Goal: Task Accomplishment & Management: Manage account settings

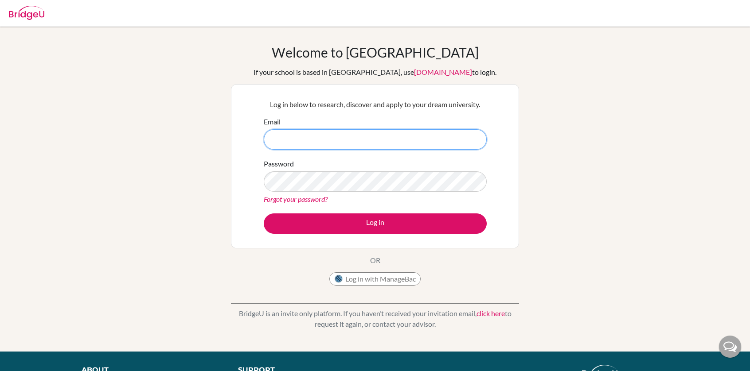
click at [355, 140] on input "Email" at bounding box center [375, 139] width 223 height 20
type input "150068@iss.school.fj"
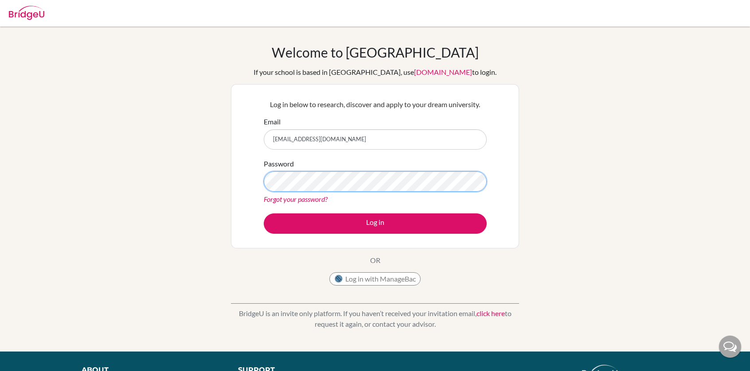
click at [264, 214] on button "Log in" at bounding box center [375, 224] width 223 height 20
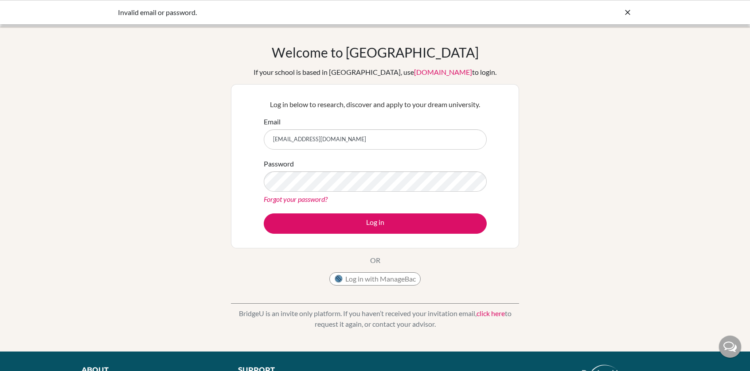
click at [627, 10] on icon at bounding box center [627, 12] width 9 height 9
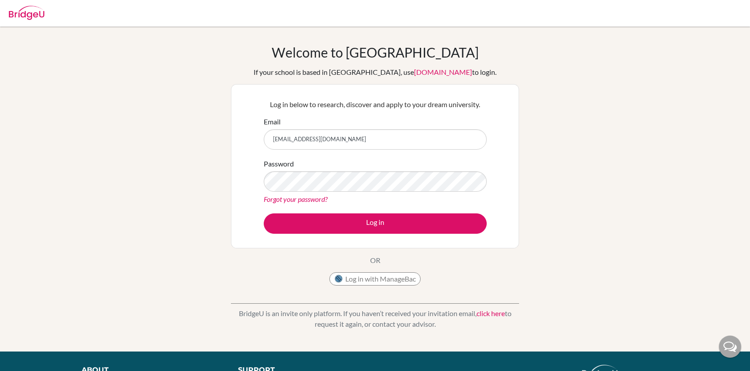
click at [16, 8] on img at bounding box center [26, 13] width 35 height 14
click at [20, 12] on img at bounding box center [26, 13] width 35 height 14
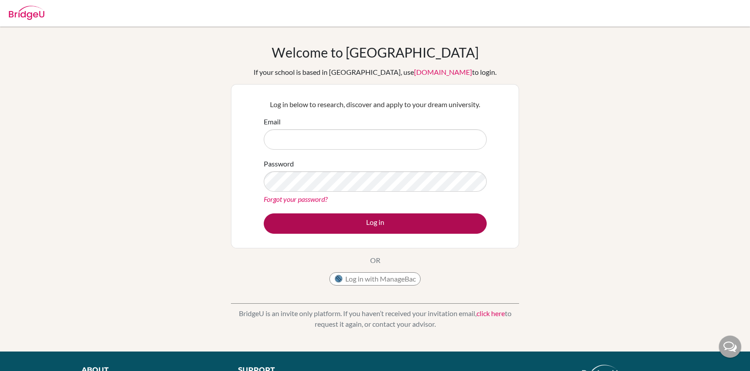
scroll to position [101, 0]
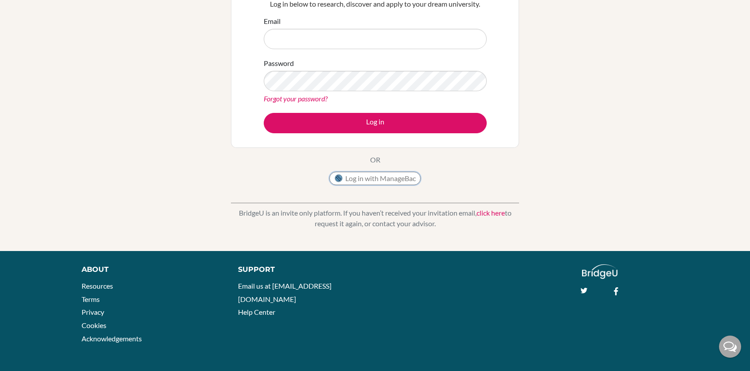
click at [368, 181] on button "Log in with ManageBac" at bounding box center [374, 178] width 91 height 13
